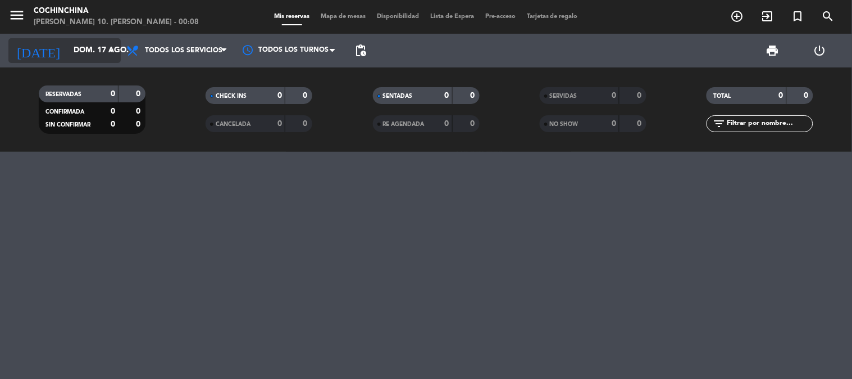
click at [100, 56] on input "dom. 17 ago." at bounding box center [121, 50] width 107 height 20
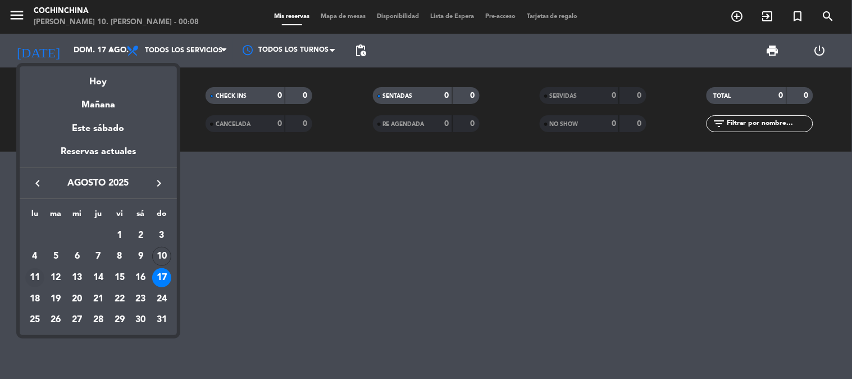
click at [31, 278] on div "11" at bounding box center [34, 277] width 19 height 19
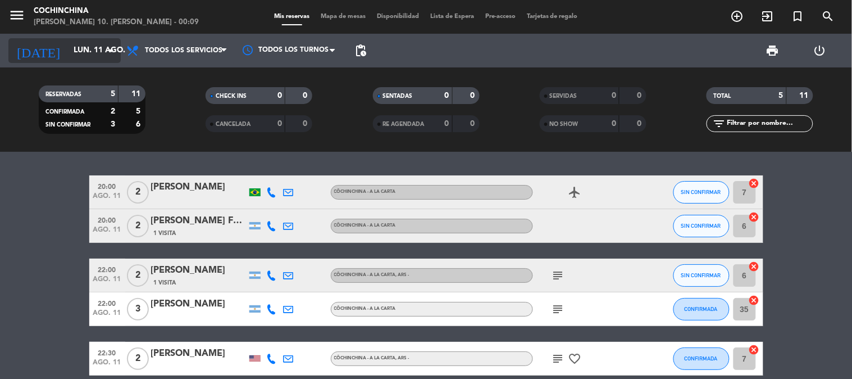
click at [104, 54] on icon "arrow_drop_down" at bounding box center [110, 50] width 13 height 13
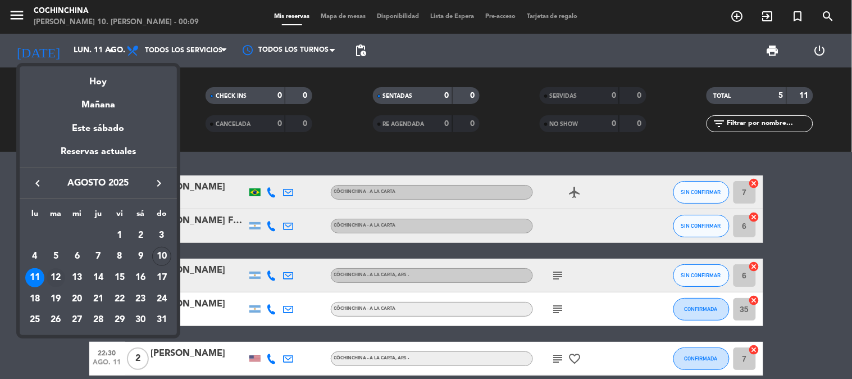
click at [57, 277] on div "12" at bounding box center [56, 277] width 19 height 19
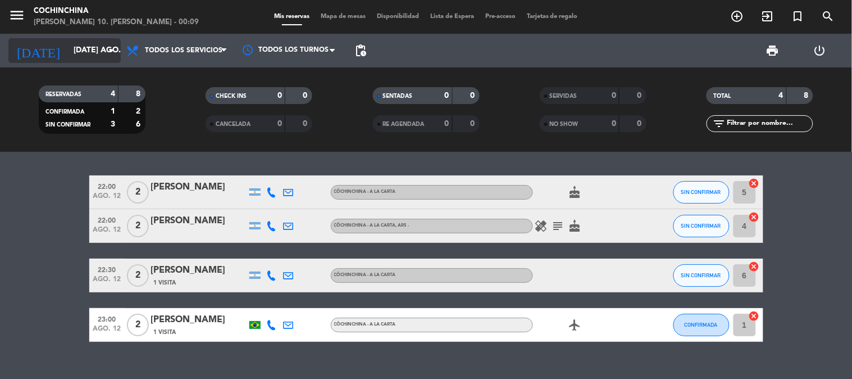
click at [112, 45] on icon "arrow_drop_down" at bounding box center [110, 50] width 13 height 13
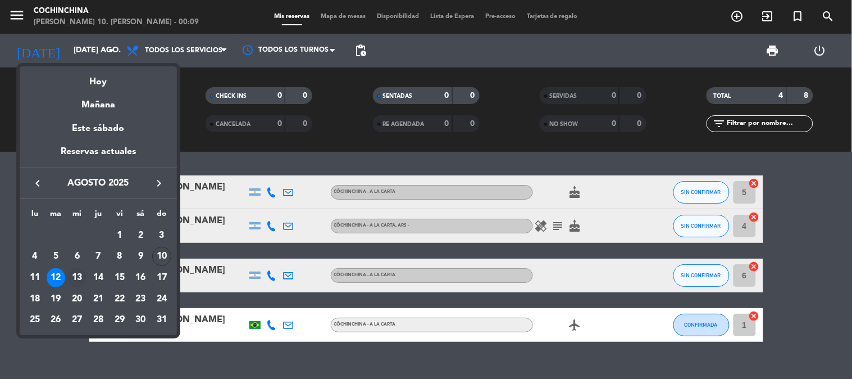
click at [76, 279] on div "13" at bounding box center [76, 277] width 19 height 19
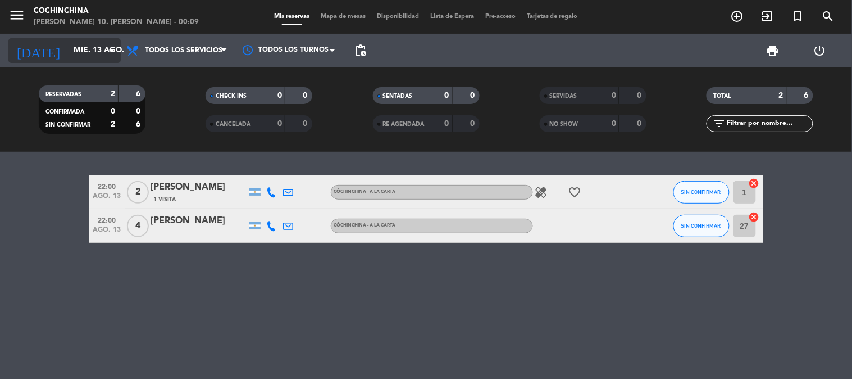
click at [101, 49] on input "mié. 13 ago." at bounding box center [121, 50] width 107 height 20
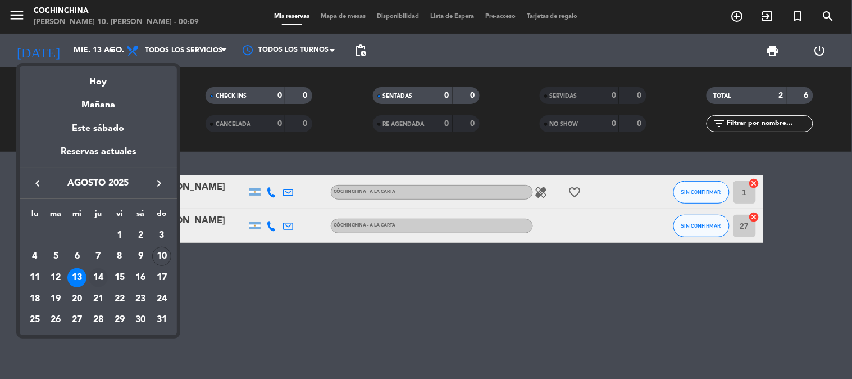
click at [104, 276] on div "14" at bounding box center [98, 277] width 19 height 19
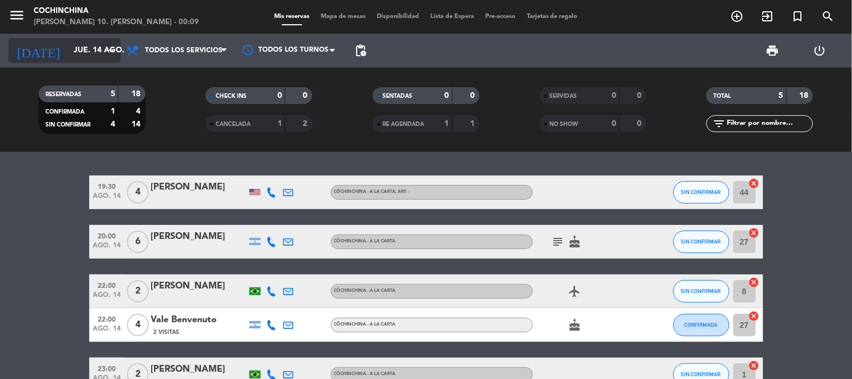
click at [114, 47] on icon "arrow_drop_down" at bounding box center [110, 50] width 13 height 13
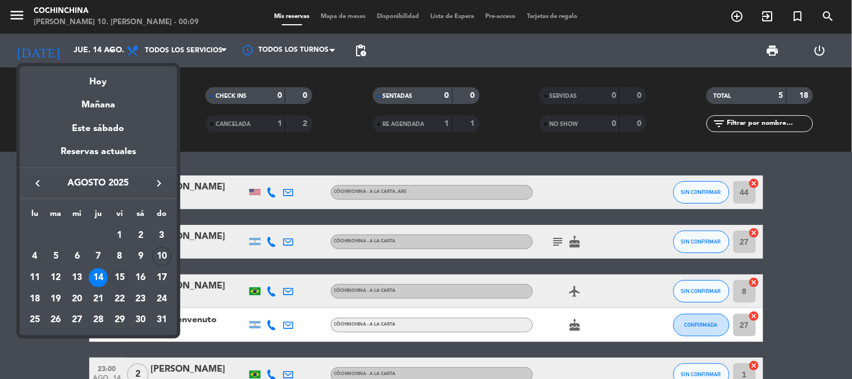
click at [121, 271] on div "15" at bounding box center [119, 277] width 19 height 19
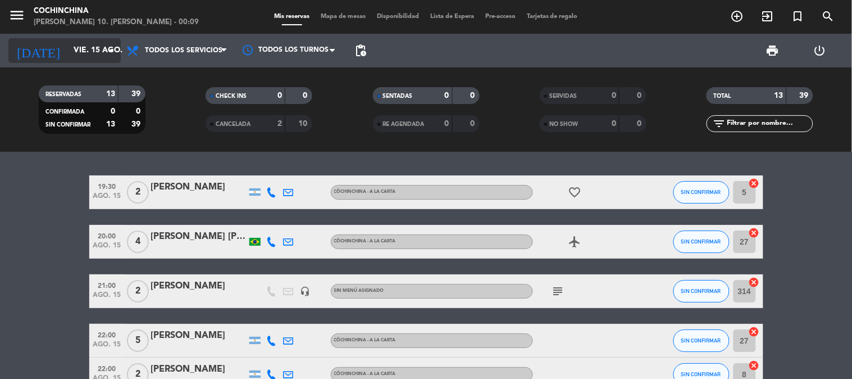
click at [107, 52] on icon "arrow_drop_down" at bounding box center [110, 50] width 13 height 13
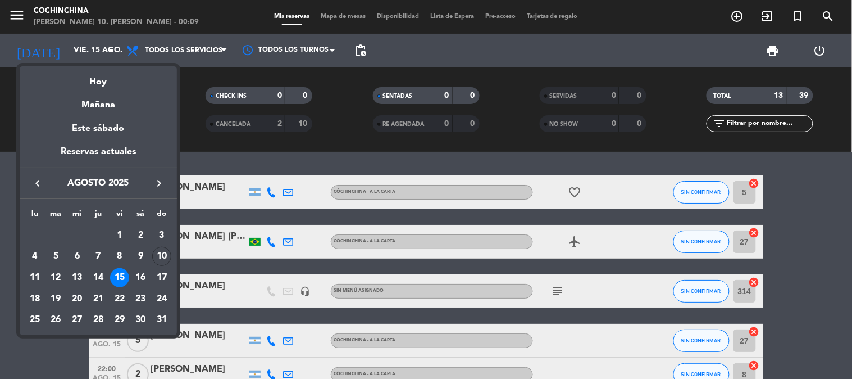
click at [67, 362] on div at bounding box center [426, 189] width 852 height 379
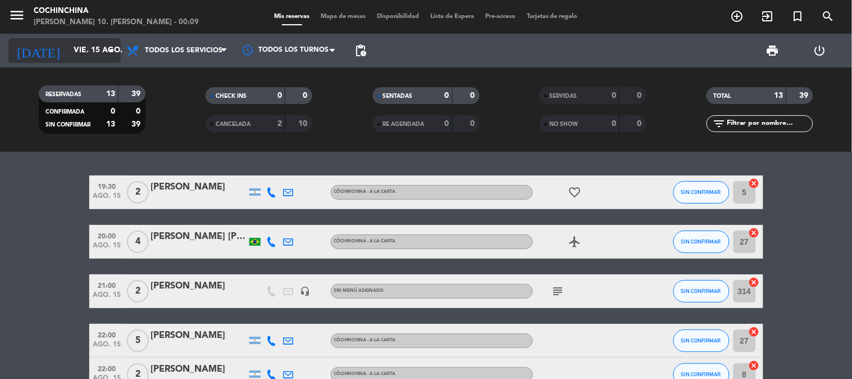
click at [93, 56] on input "vie. 15 ago." at bounding box center [121, 50] width 107 height 20
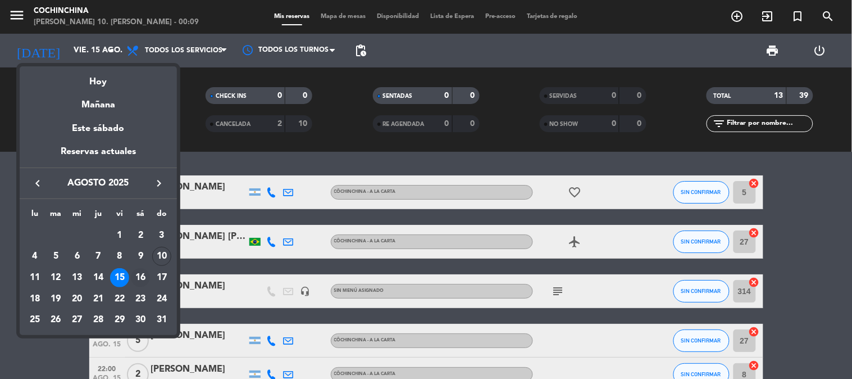
click at [136, 276] on div "16" at bounding box center [140, 277] width 19 height 19
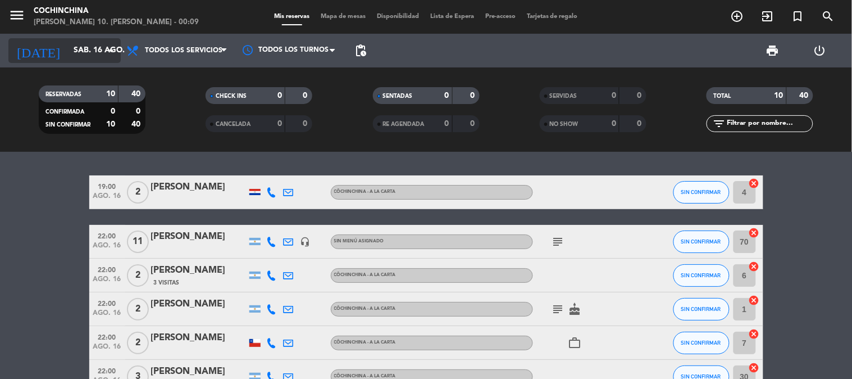
click at [107, 39] on div "[DATE] sáb. 16 ago. arrow_drop_down" at bounding box center [64, 50] width 112 height 25
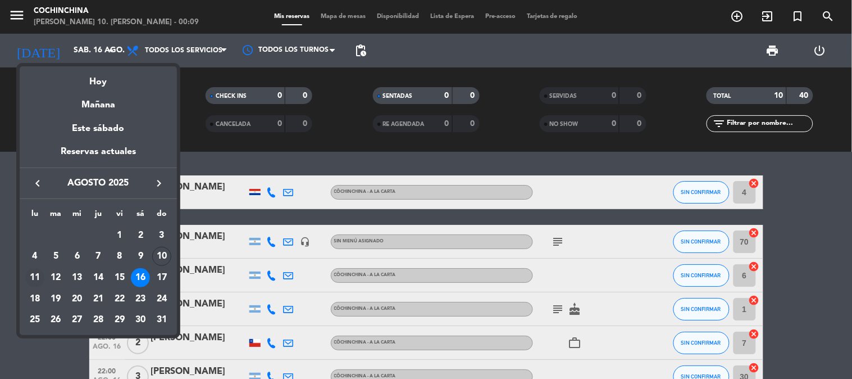
click at [38, 274] on div "11" at bounding box center [34, 277] width 19 height 19
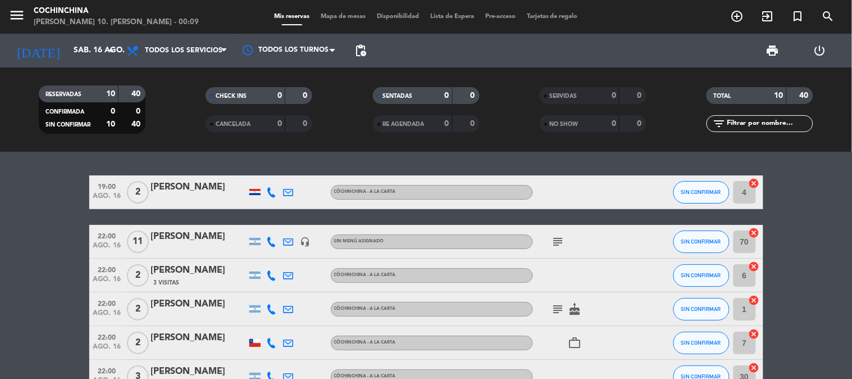
type input "lun. 11 ago."
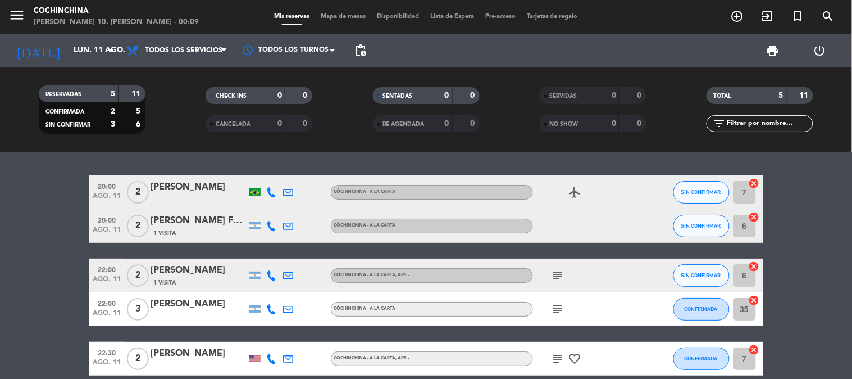
click at [64, 198] on bookings-row "20:00 ago. 11 2 [PERSON_NAME] CôChinChina - A LA CARTA airplanemode_active SIN …" at bounding box center [426, 275] width 852 height 200
